Goal: Task Accomplishment & Management: Manage account settings

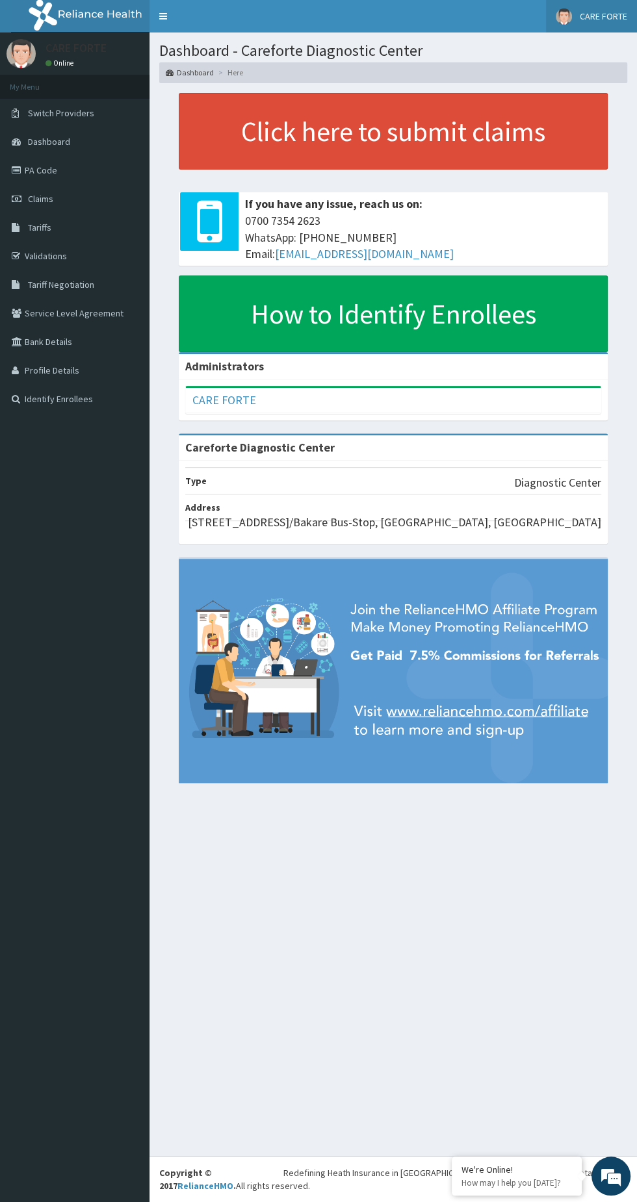
click at [590, 11] on span "CARE FORTE" at bounding box center [602, 16] width 47 height 12
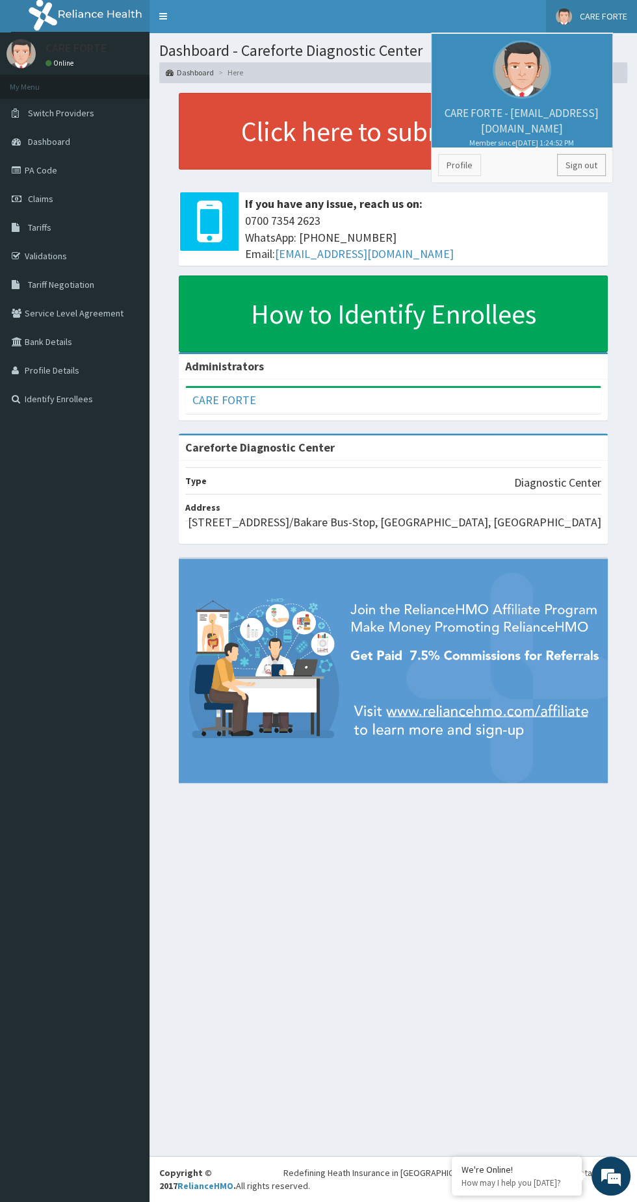
click at [582, 164] on link "Sign out" at bounding box center [581, 165] width 49 height 22
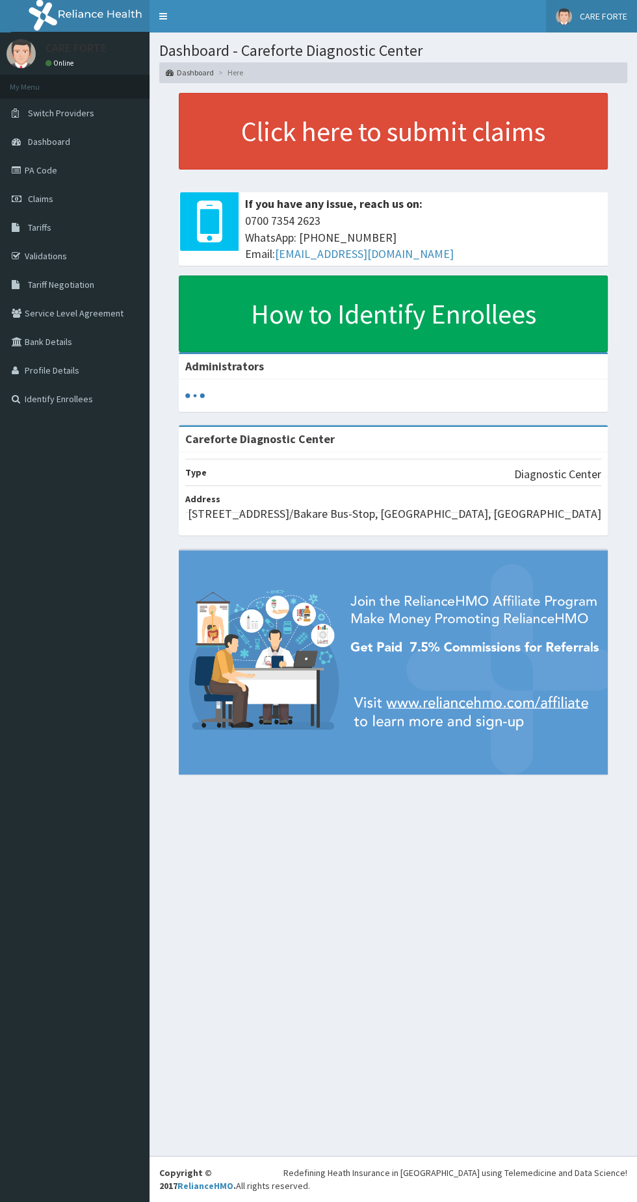
click at [595, 19] on span "CARE FORTE" at bounding box center [602, 16] width 47 height 12
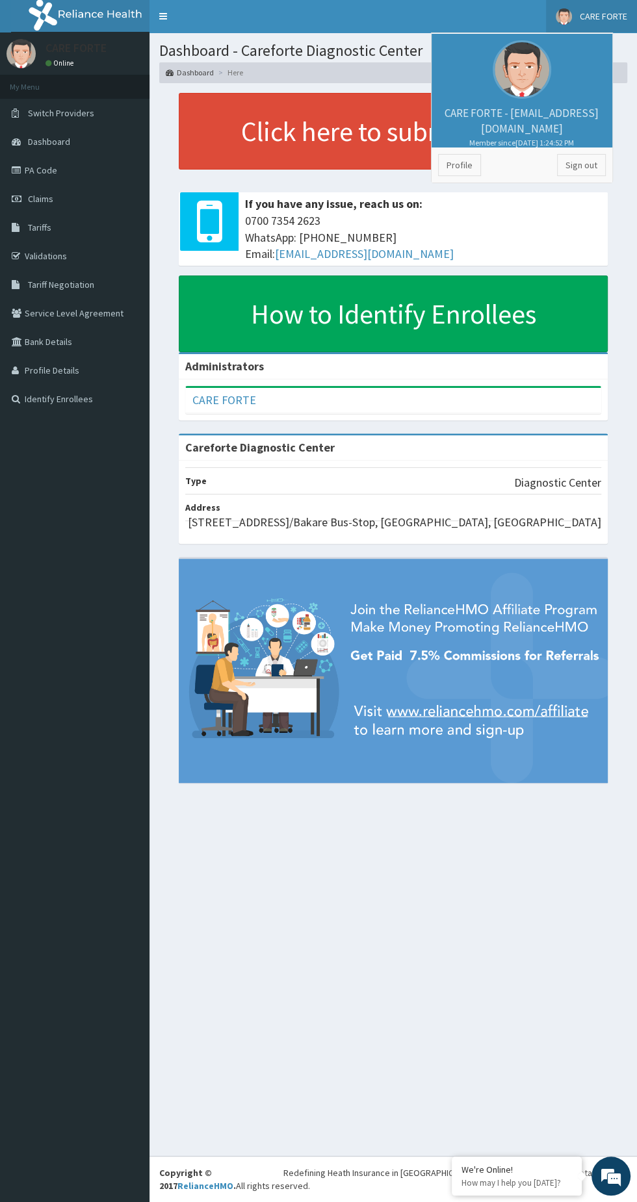
click at [603, 15] on span "CARE FORTE" at bounding box center [602, 16] width 47 height 12
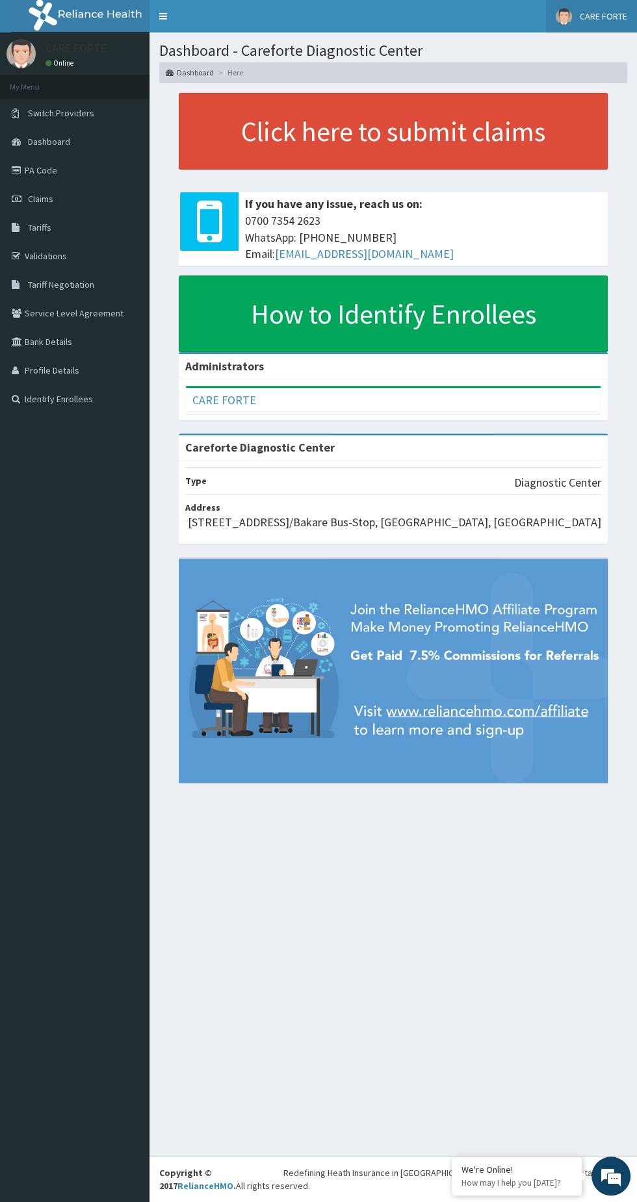
click at [615, 20] on span "CARE FORTE" at bounding box center [602, 16] width 47 height 12
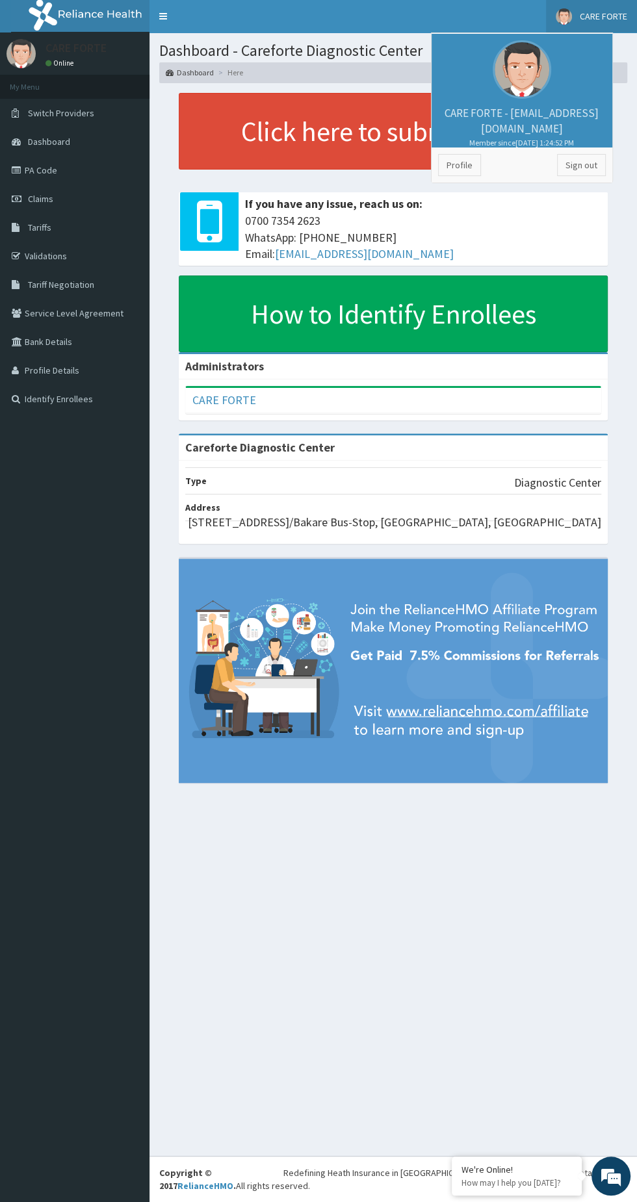
click at [11, 645] on aside "CARE FORTE Online My Menu Switch Providers Dashboard PA Code Claims Tariffs Val…" at bounding box center [74, 601] width 149 height 1202
